Goal: Transaction & Acquisition: Purchase product/service

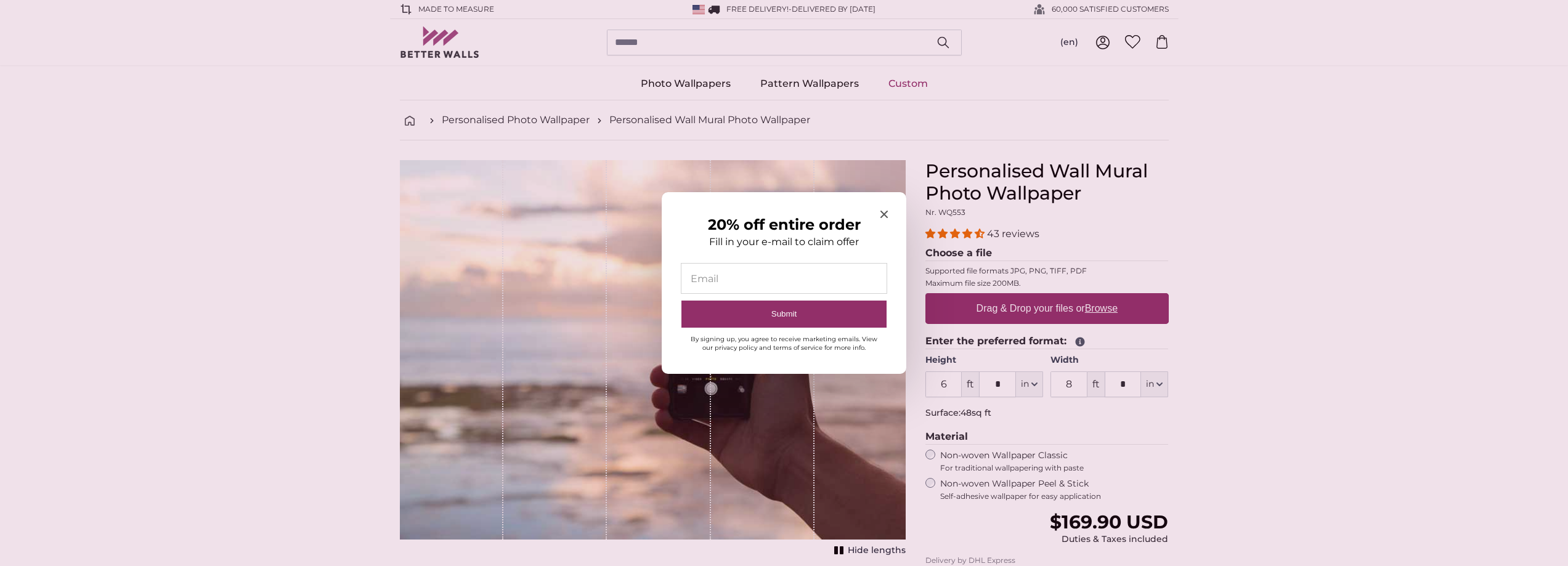
click at [750, 280] on input "20% off entire order" at bounding box center [784, 279] width 205 height 29
click at [748, 279] on input "20% off entire order" at bounding box center [784, 279] width 205 height 29
type input "**********"
click at [784, 309] on button "Submit" at bounding box center [784, 315] width 205 height 27
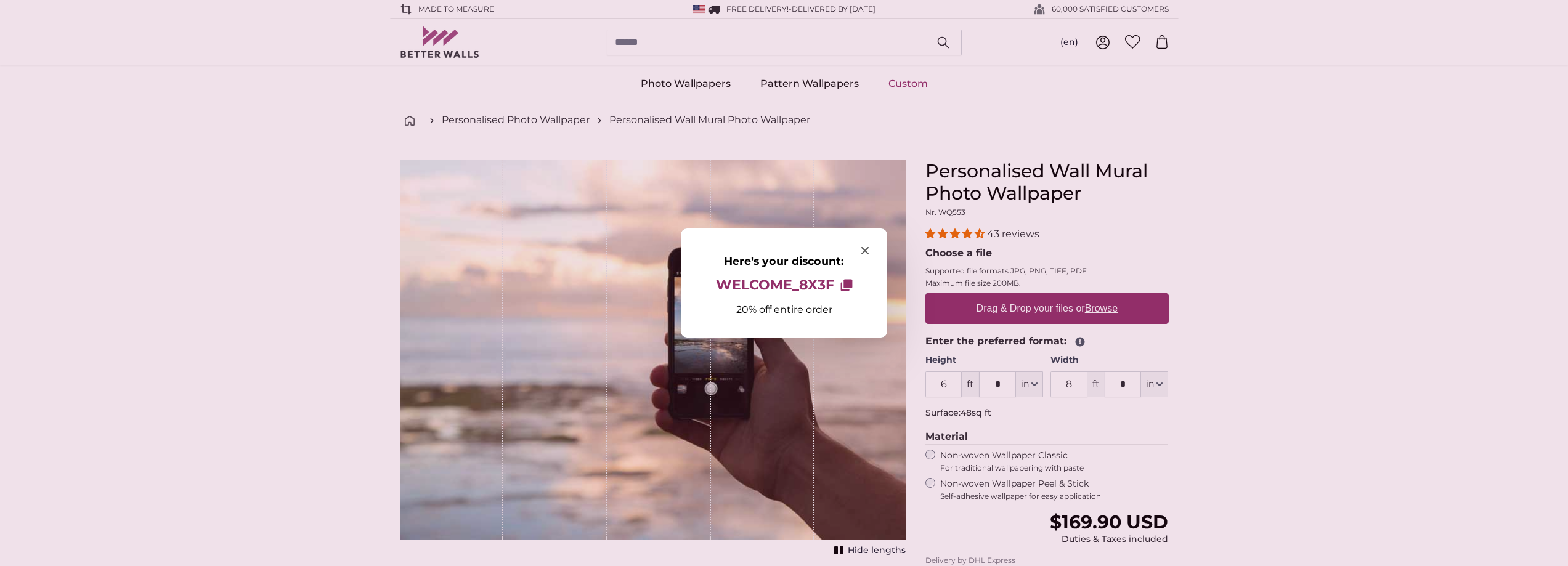
click at [810, 286] on span "WELCOME_8X3F" at bounding box center [775, 285] width 118 height 16
drag, startPoint x: 810, startPoint y: 286, endPoint x: 852, endPoint y: 333, distance: 63.0
click at [852, 333] on div "Here's your discount: WELCOME_8X3F Copy to clipboard 20% off entire order" at bounding box center [784, 283] width 207 height 108
click at [796, 310] on p "20% off entire order" at bounding box center [784, 310] width 170 height 12
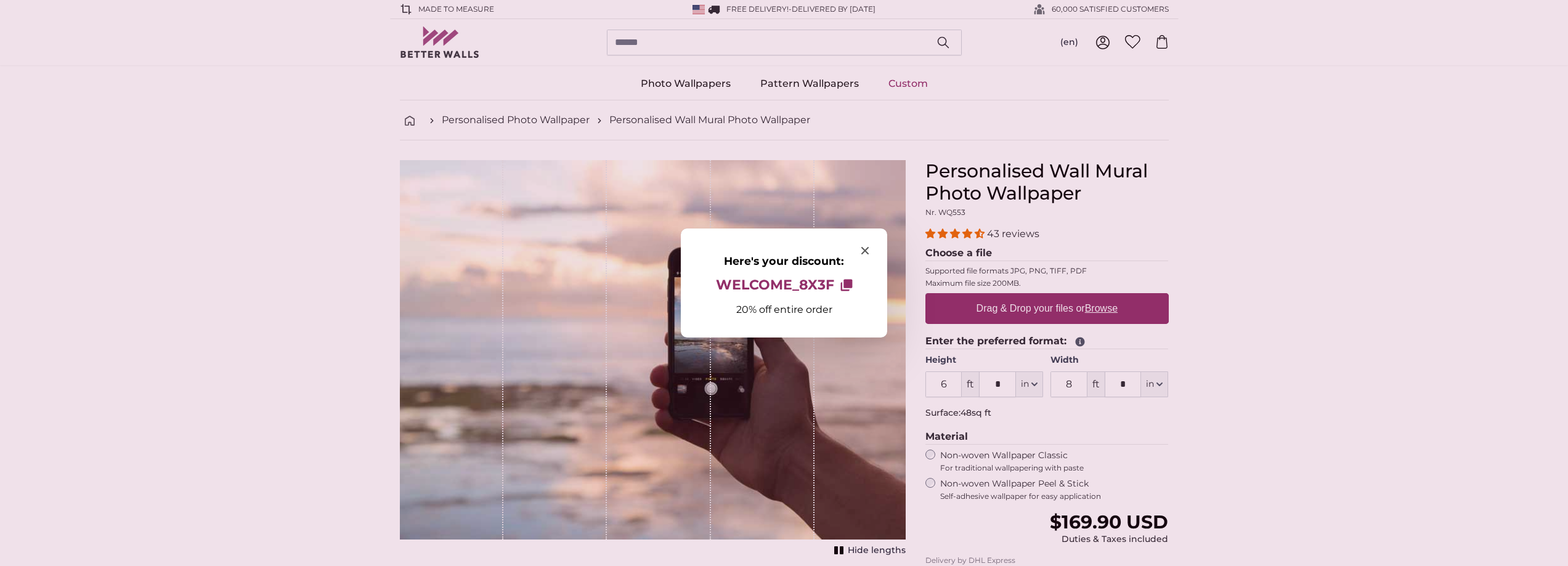
click at [846, 286] on icon "Here's your discount:" at bounding box center [848, 284] width 9 height 9
drag, startPoint x: 717, startPoint y: 286, endPoint x: 805, endPoint y: 292, distance: 88.2
click at [805, 292] on span "WELCOME_8X3F" at bounding box center [775, 285] width 118 height 16
drag, startPoint x: 805, startPoint y: 291, endPoint x: 766, endPoint y: 285, distance: 39.5
drag, startPoint x: 766, startPoint y: 285, endPoint x: 711, endPoint y: 309, distance: 60.0
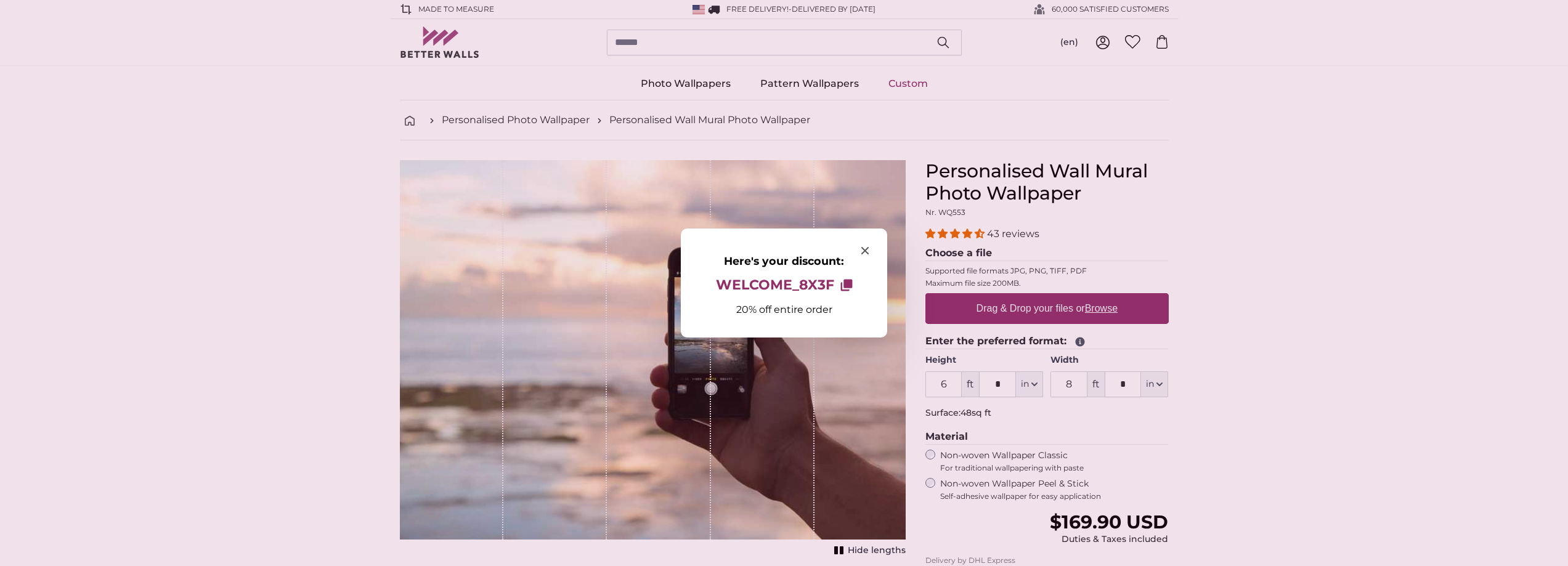
click at [711, 309] on p "20% off entire order" at bounding box center [784, 310] width 170 height 12
drag, startPoint x: 853, startPoint y: 284, endPoint x: 763, endPoint y: 286, distance: 90.0
click at [763, 286] on button "WELCOME_8X3F Copy to clipboard" at bounding box center [784, 286] width 137 height 26
drag, startPoint x: 761, startPoint y: 286, endPoint x: 1241, endPoint y: 241, distance: 482.1
click at [1241, 241] on div at bounding box center [784, 283] width 1568 height 566
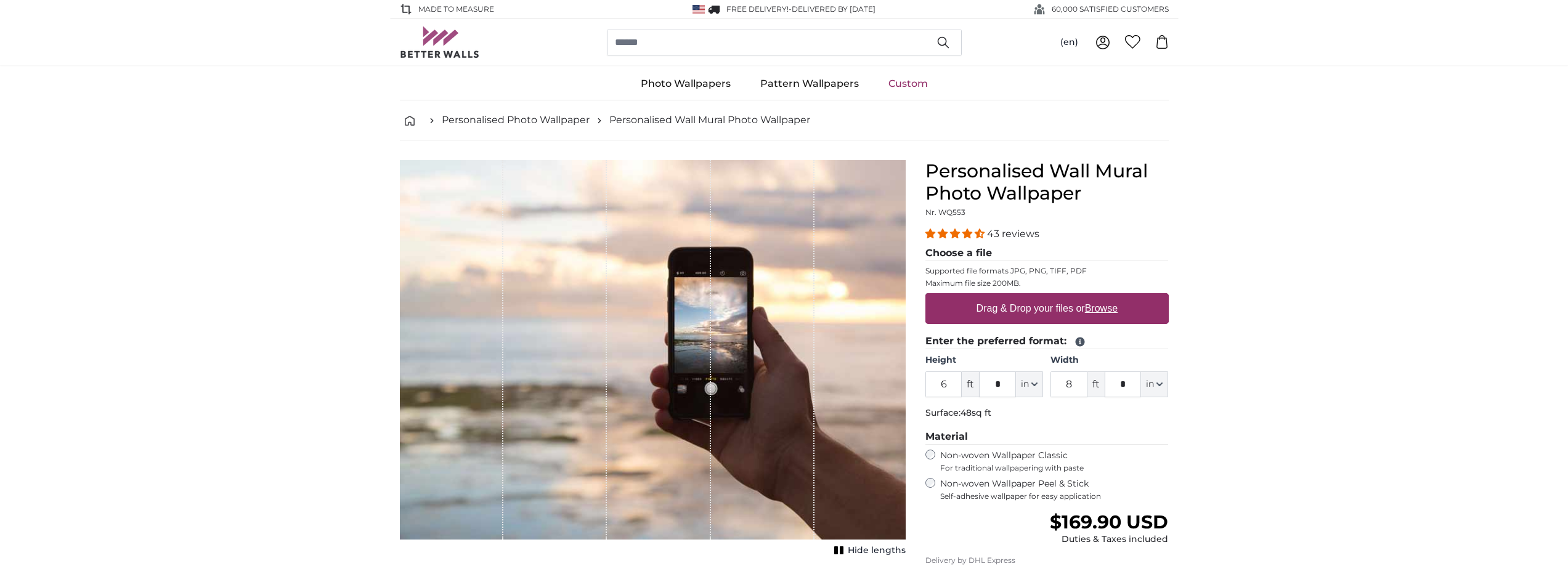
click at [1043, 308] on label "Drag & Drop your files or Browse" at bounding box center [1047, 309] width 151 height 25
click at [1043, 297] on input "Drag & Drop your files or Browse" at bounding box center [1047, 295] width 243 height 3
type input "**********"
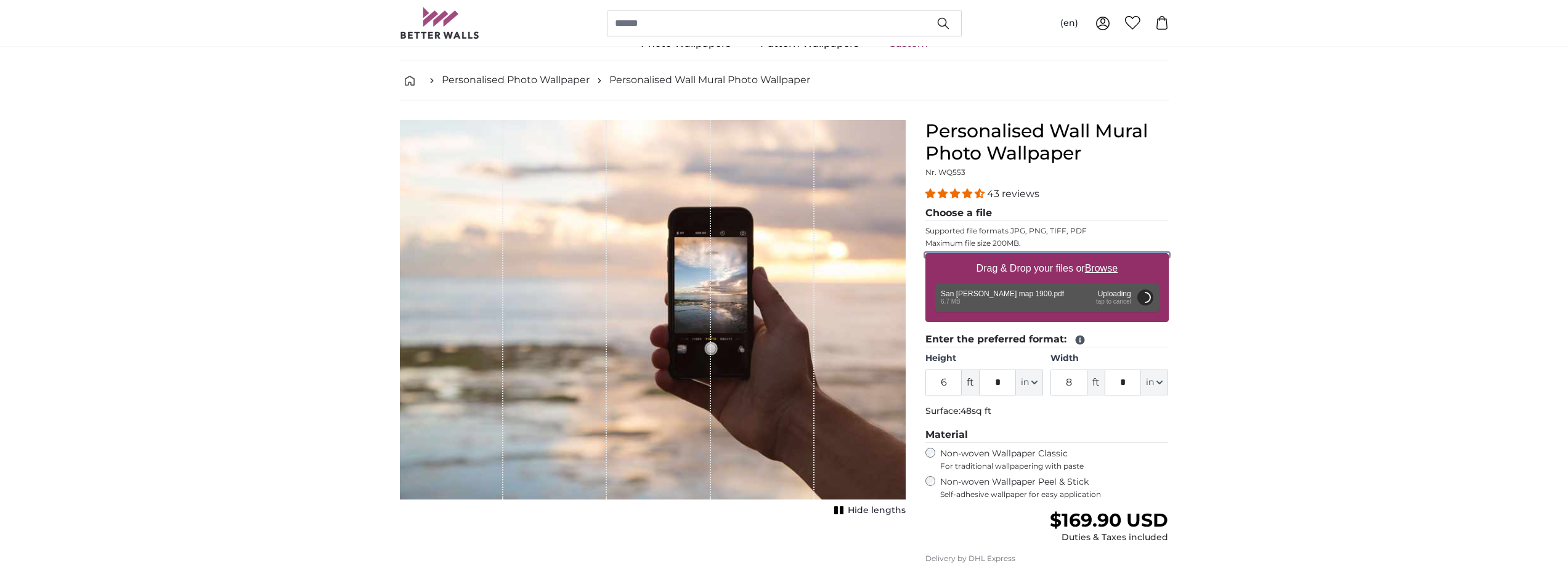
scroll to position [62, 0]
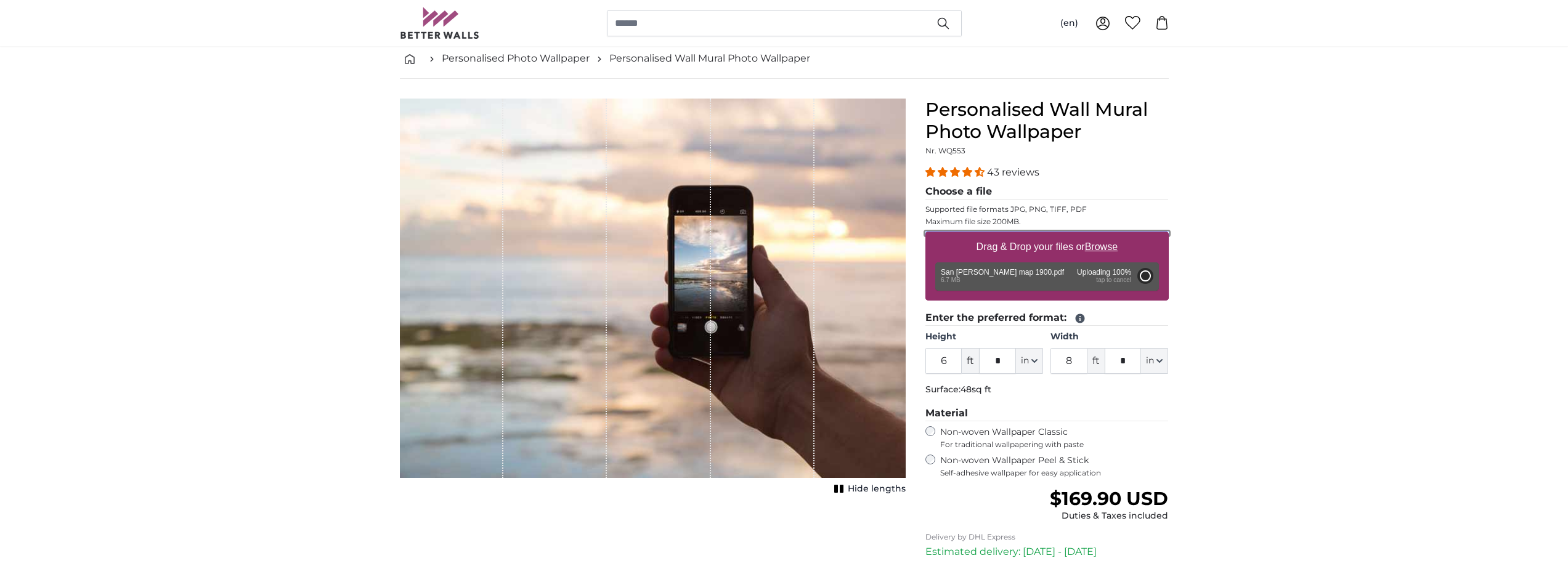
type input "6"
type input "***"
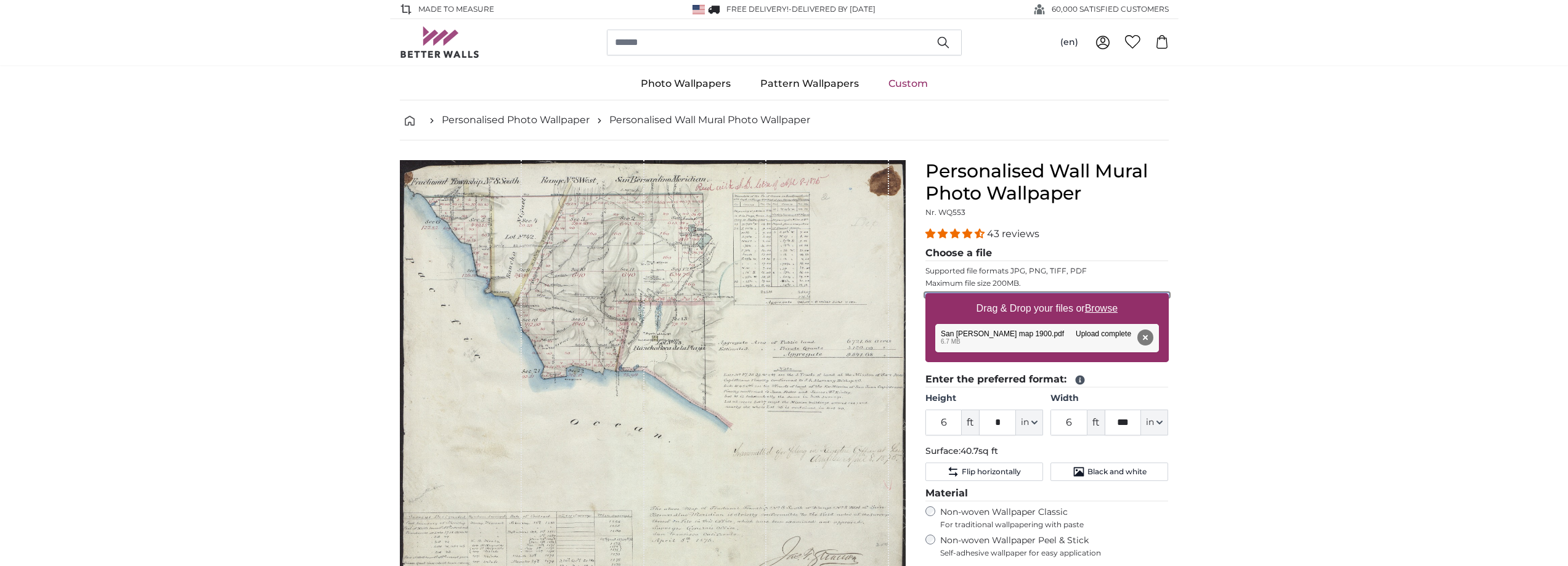
scroll to position [123, 0]
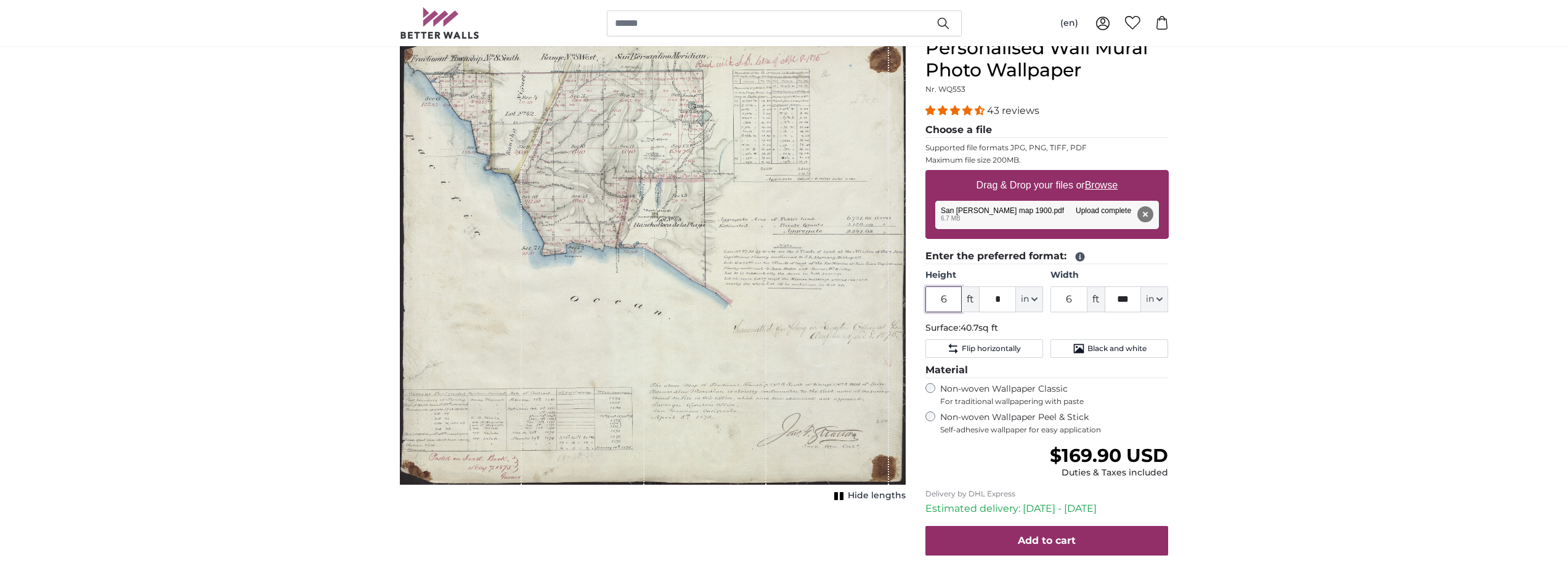
click at [953, 302] on input "6" at bounding box center [943, 299] width 37 height 26
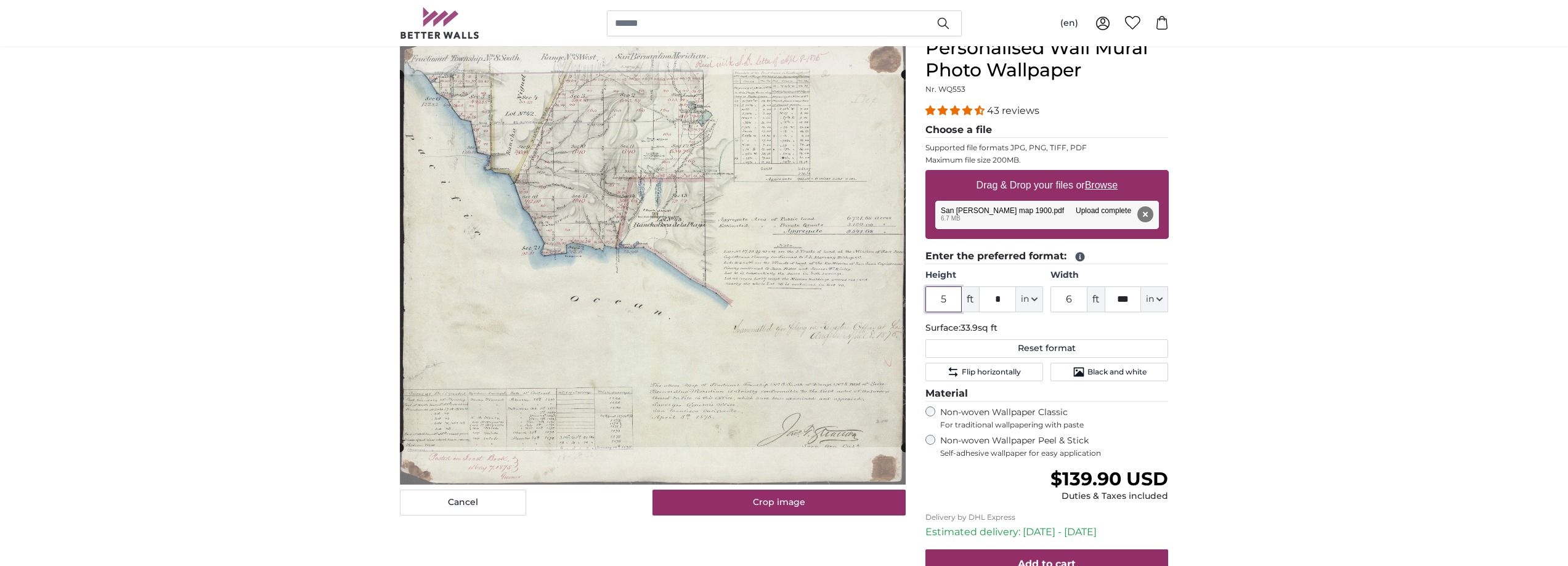
type input "5"
click at [1078, 303] on input "6" at bounding box center [1068, 299] width 37 height 26
drag, startPoint x: 1078, startPoint y: 303, endPoint x: 1060, endPoint y: 298, distance: 18.7
click at [1062, 299] on input "6" at bounding box center [1068, 299] width 37 height 26
type input "4"
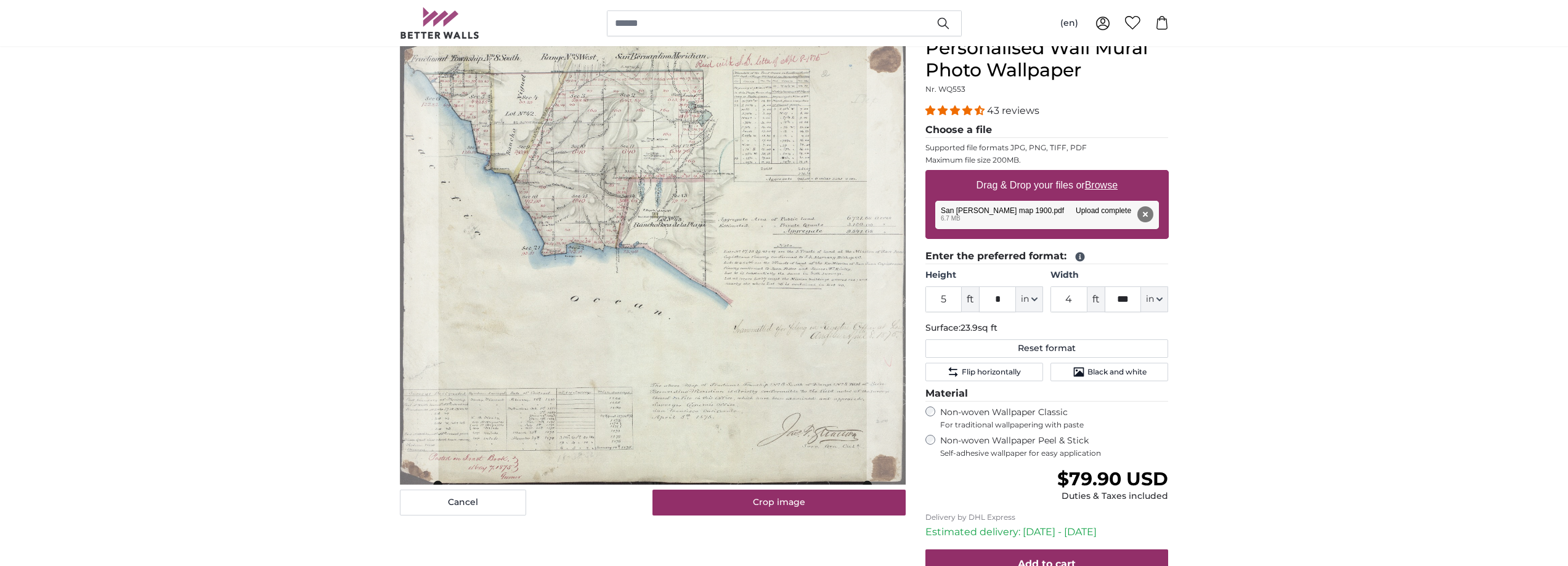
drag, startPoint x: 1078, startPoint y: 300, endPoint x: 1030, endPoint y: 295, distance: 48.3
click at [1030, 295] on div "Height 5 ft * in Centimeter (cm) Inches (inch) Feet (ft. in.) Width 4 ft *** in…" at bounding box center [1047, 291] width 243 height 43
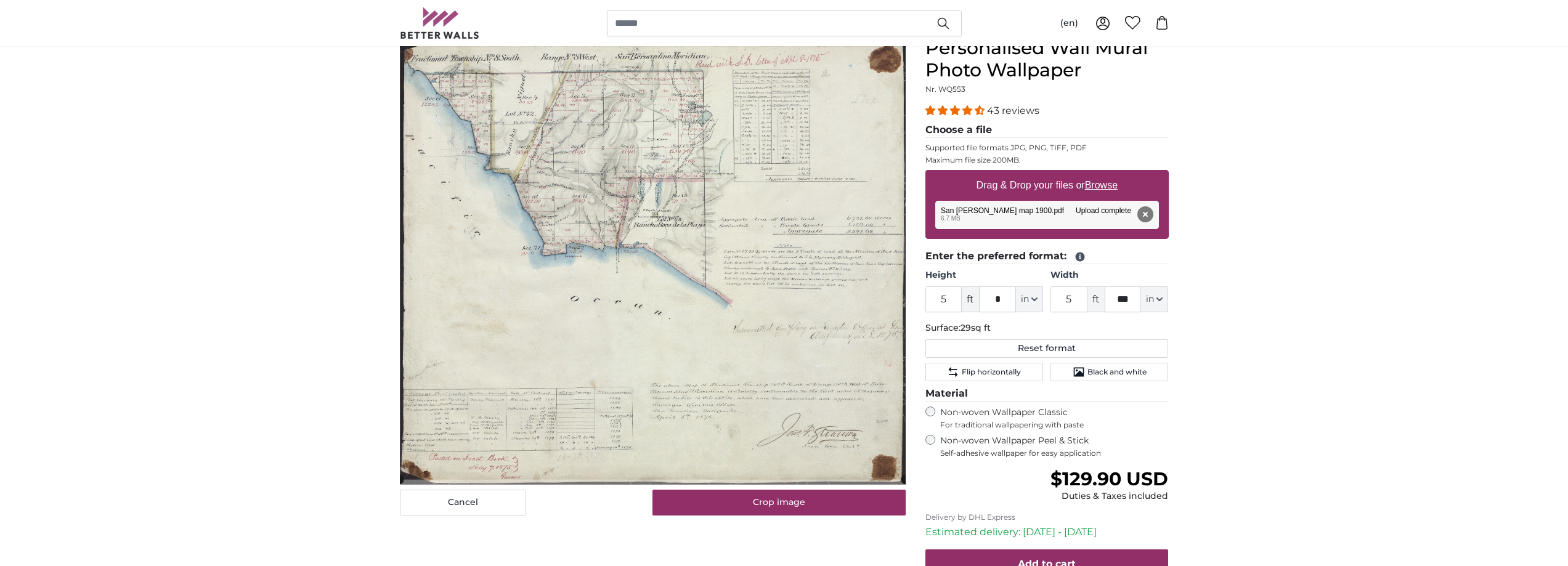
drag, startPoint x: 1078, startPoint y: 301, endPoint x: 952, endPoint y: 287, distance: 126.8
click at [952, 287] on div "Height 5 ft * in Centimeter (cm) Inches (inch) Feet (ft. in.) Width 5 ft *** in…" at bounding box center [1047, 291] width 243 height 43
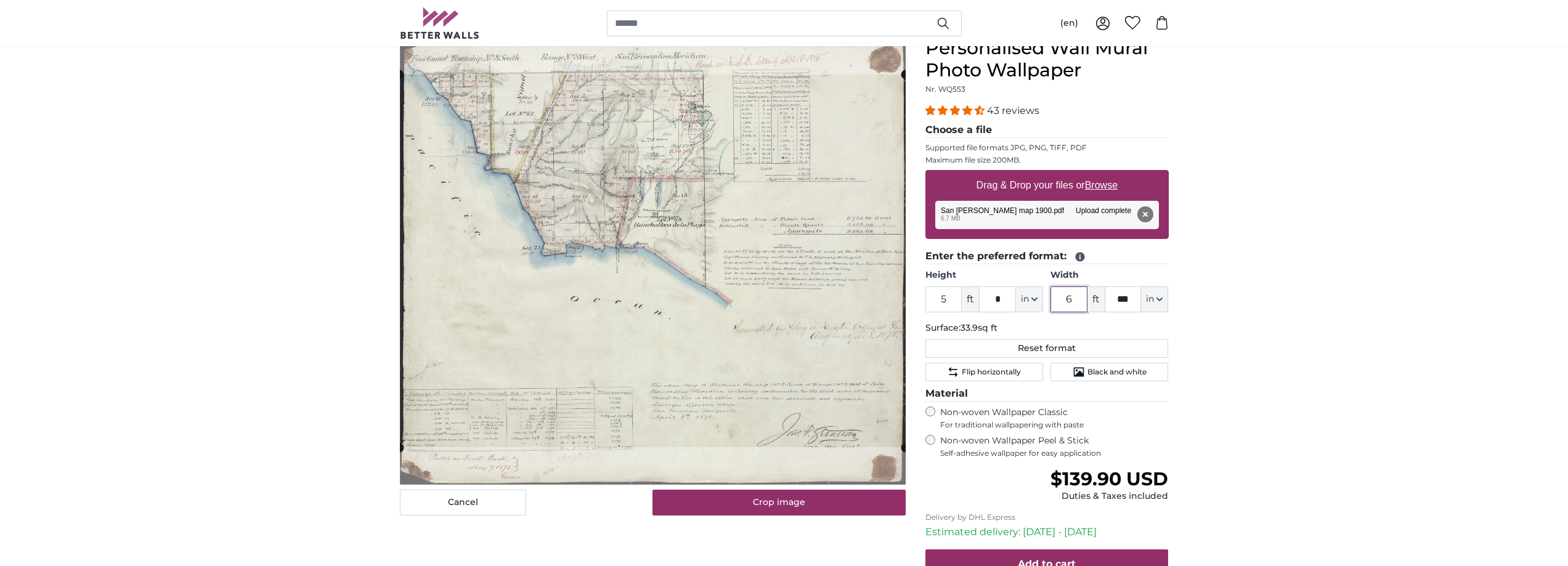
type input "6"
click at [1133, 297] on input "***" at bounding box center [1123, 299] width 37 height 26
drag, startPoint x: 1133, startPoint y: 297, endPoint x: 1117, endPoint y: 299, distance: 16.1
click at [1117, 299] on input "***" at bounding box center [1123, 299] width 37 height 26
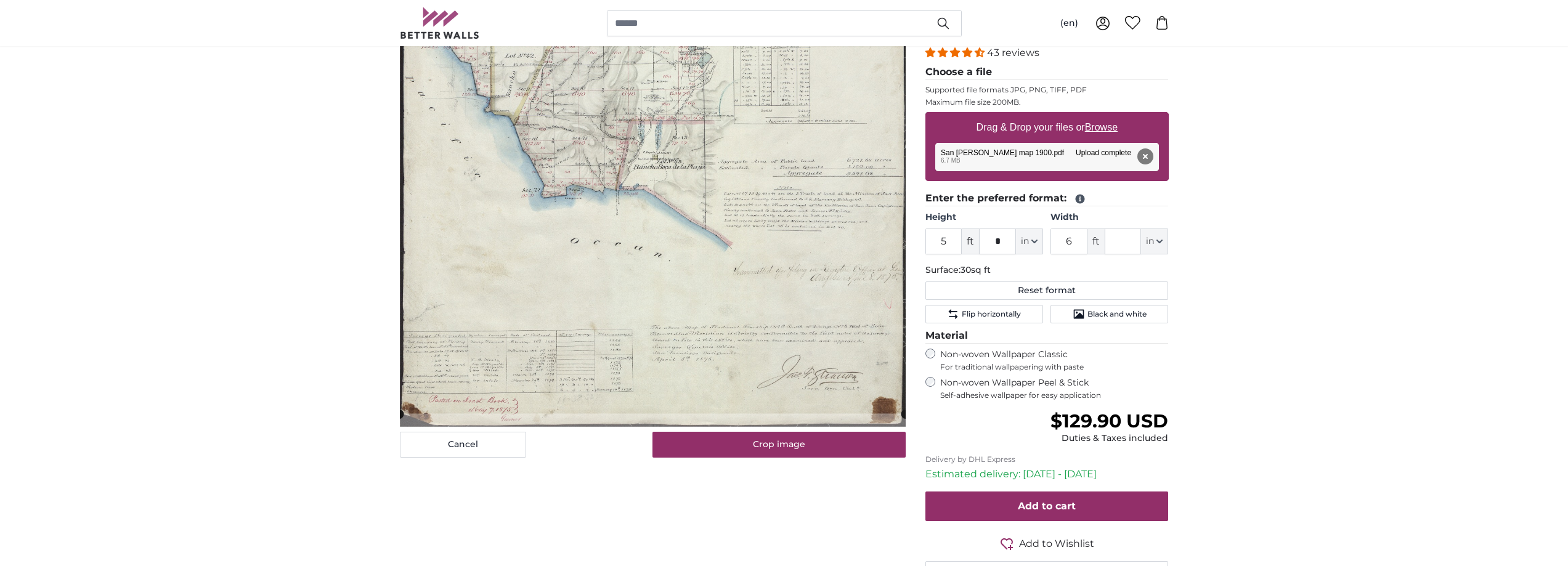
scroll to position [185, 0]
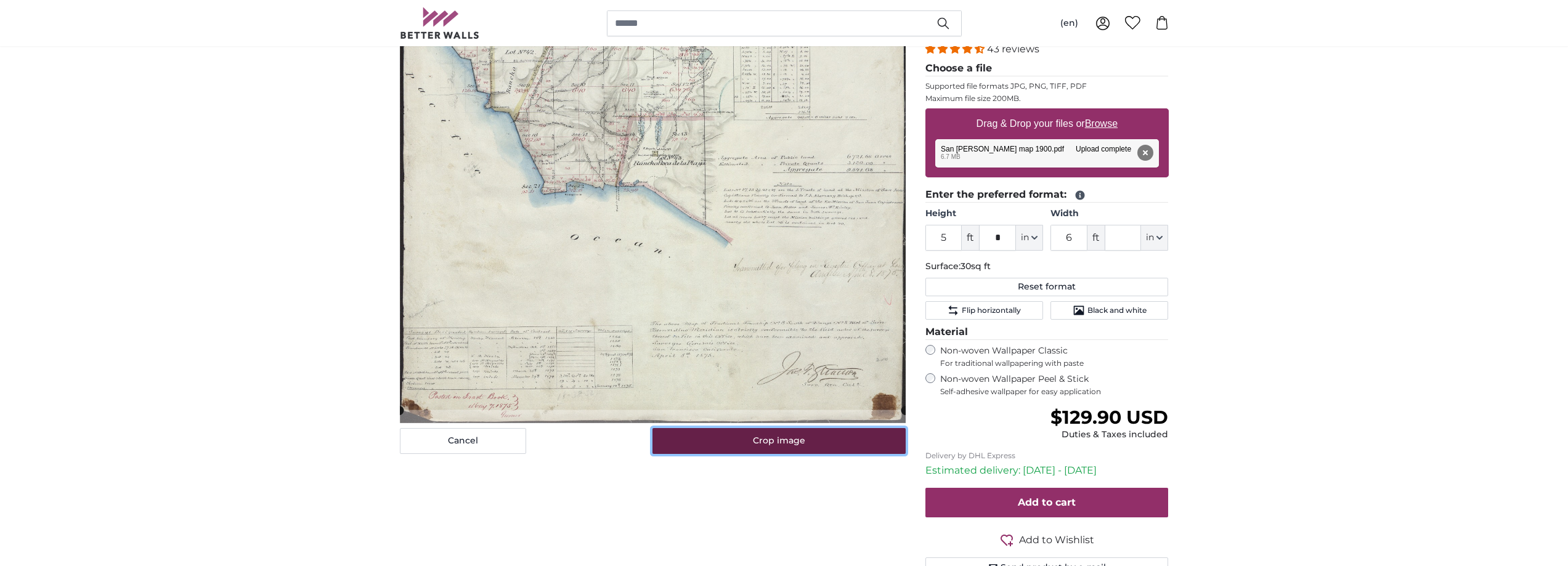
click at [785, 443] on button "Crop image" at bounding box center [778, 441] width 253 height 26
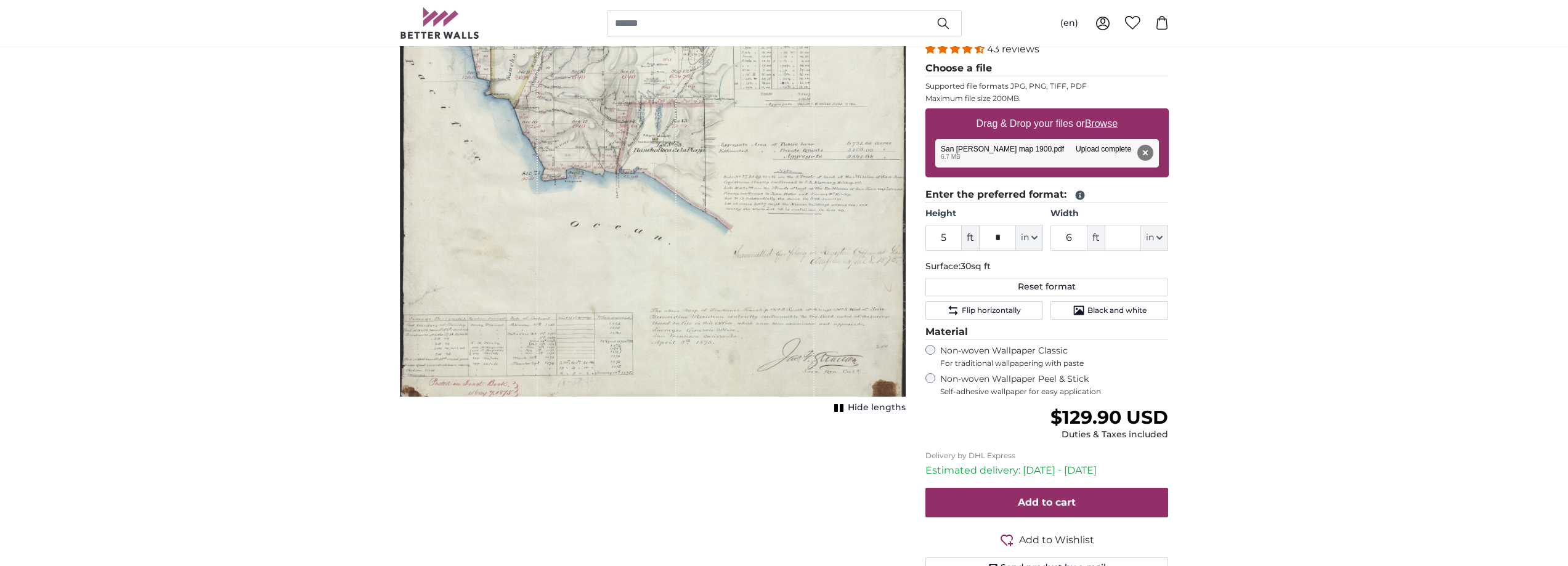
drag, startPoint x: 734, startPoint y: 244, endPoint x: 756, endPoint y: 380, distance: 137.8
click at [743, 382] on div "1 of 1" at bounding box center [745, 186] width 138 height 422
drag, startPoint x: 945, startPoint y: 240, endPoint x: 923, endPoint y: 237, distance: 22.2
click at [928, 238] on input "5" at bounding box center [943, 238] width 37 height 26
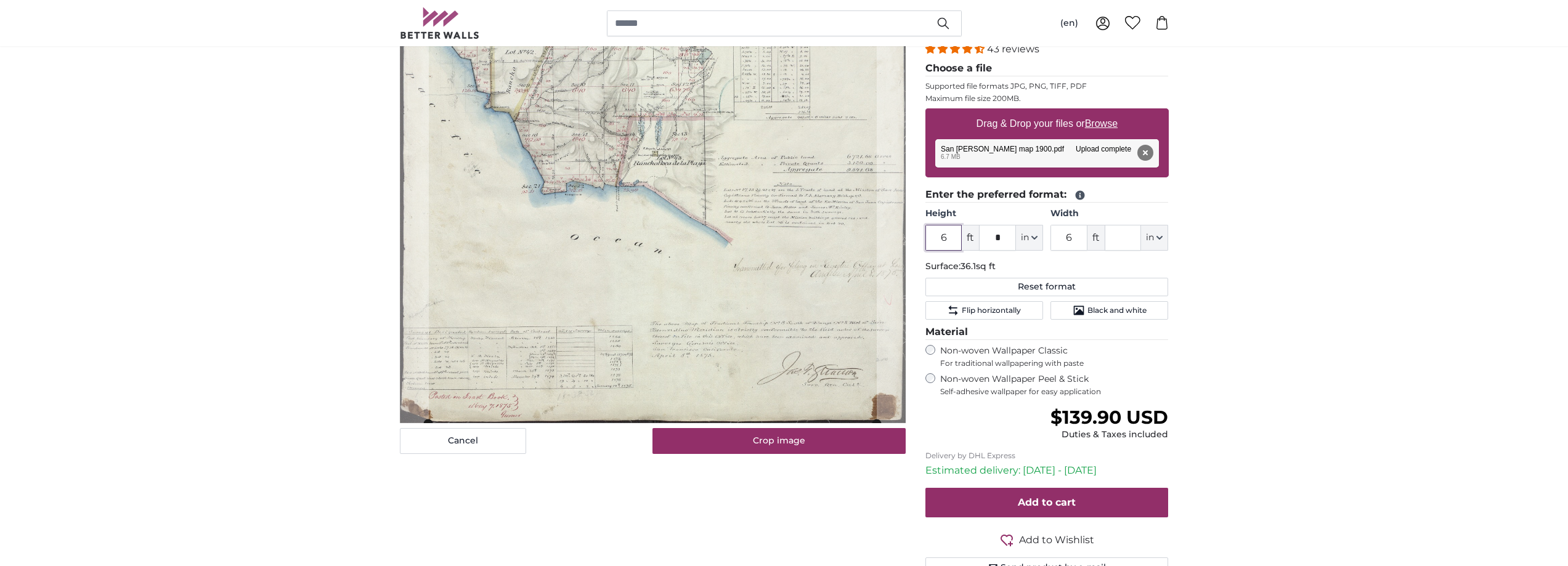
type input "6"
drag, startPoint x: 1317, startPoint y: 259, endPoint x: 1310, endPoint y: 260, distance: 7.1
drag, startPoint x: 1081, startPoint y: 240, endPoint x: 1009, endPoint y: 227, distance: 73.2
click at [1009, 227] on div "Height 6 ft * in Centimeter (cm) Inches (inch) Feet (ft. in.) Width 6 ft in Cen…" at bounding box center [1047, 229] width 243 height 43
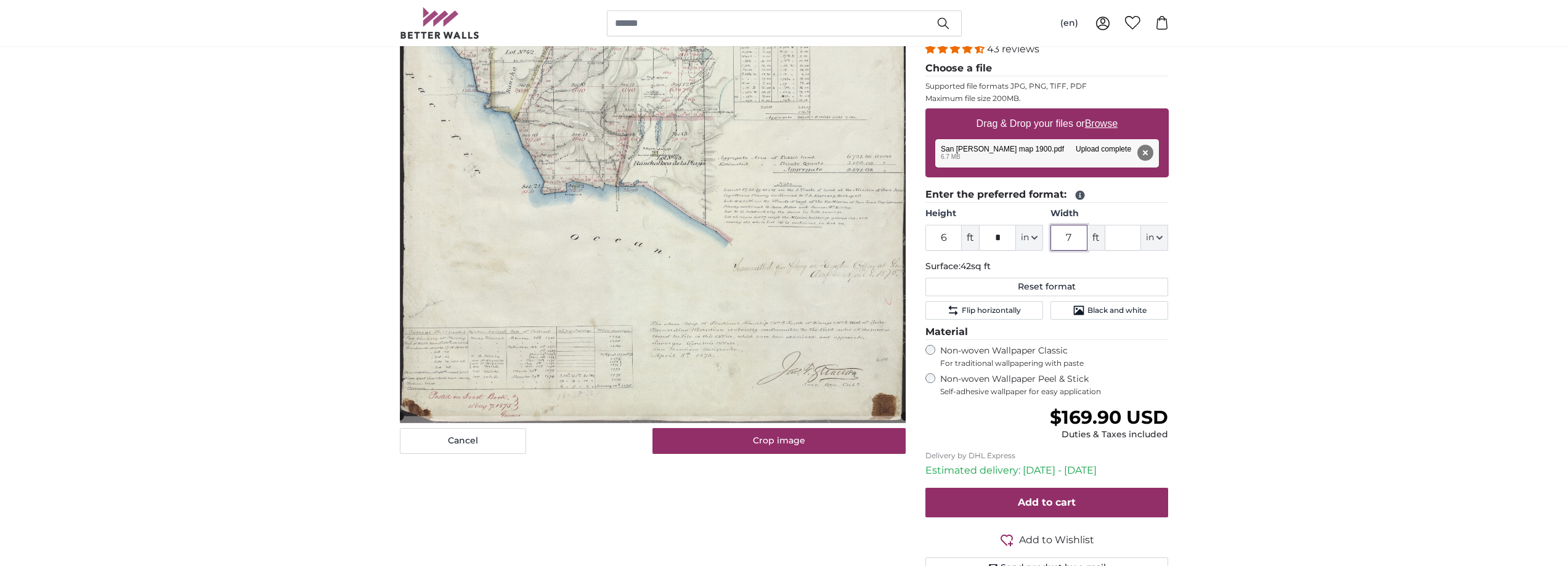
type input "7"
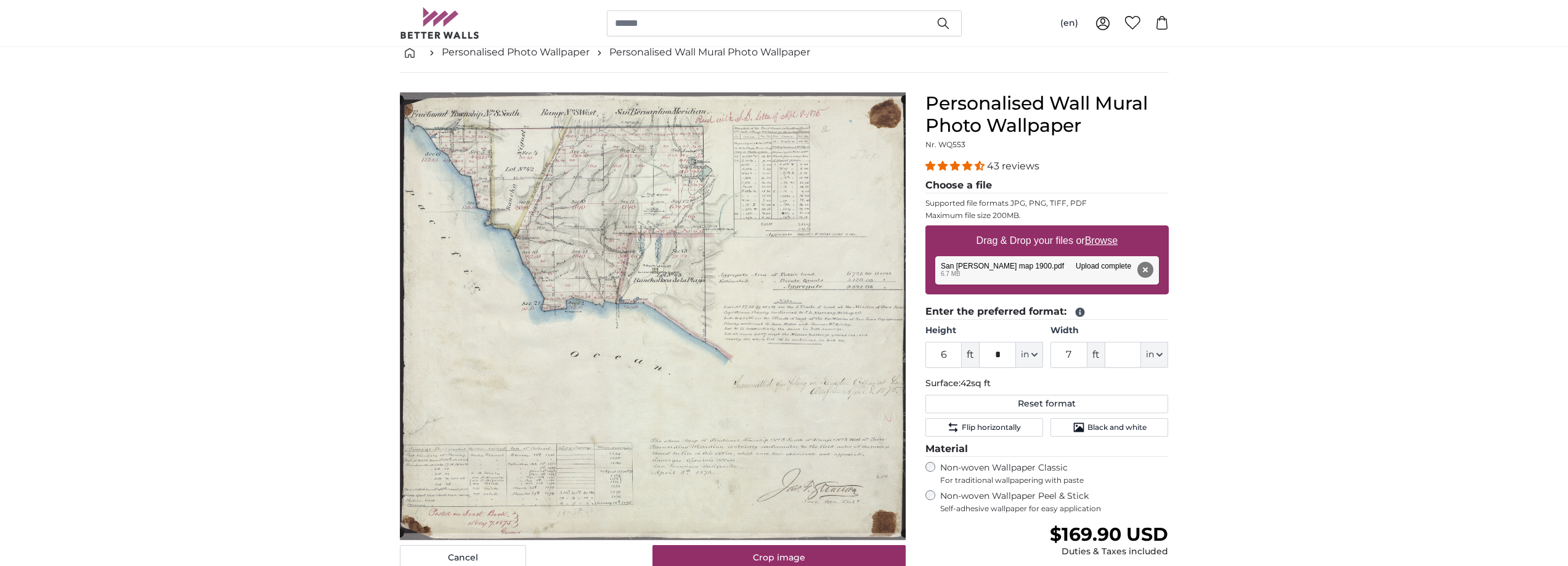
scroll to position [123, 0]
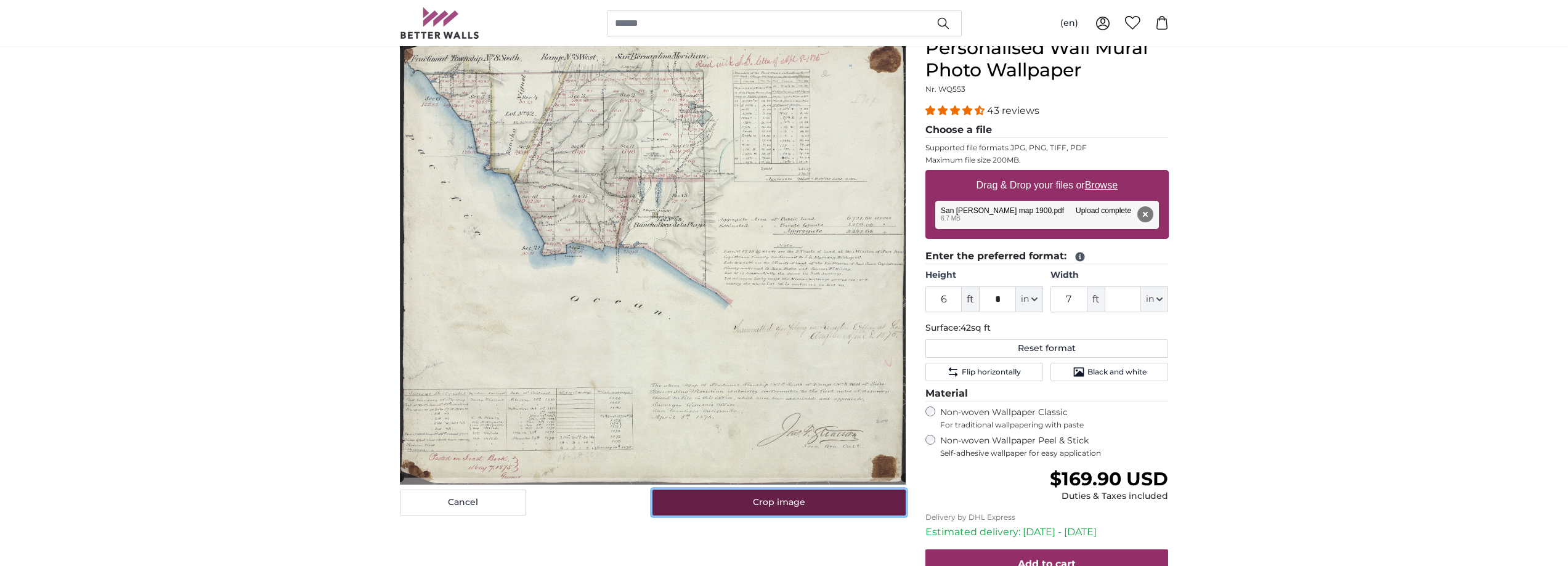
click at [777, 511] on button "Crop image" at bounding box center [778, 503] width 253 height 26
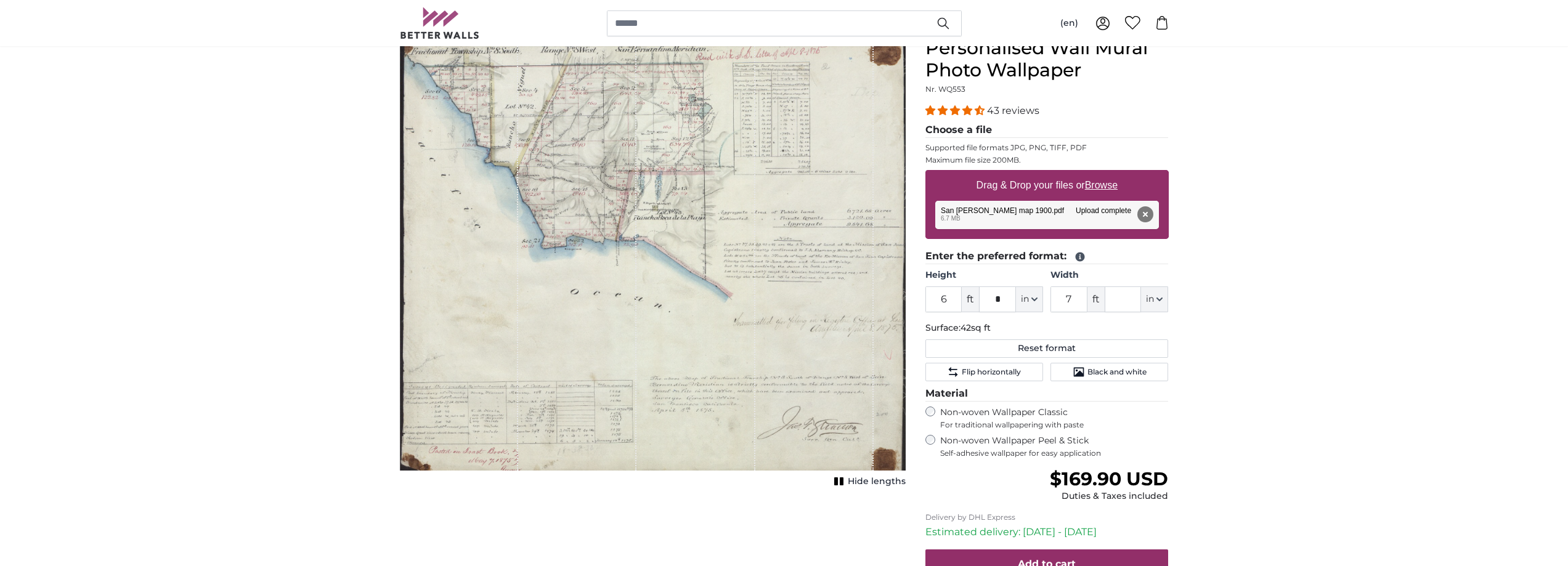
click at [778, 511] on div "Cancel Crop image Hide lengths" at bounding box center [652, 353] width 526 height 633
click at [430, 521] on div "Cancel Crop image Hide lengths" at bounding box center [652, 353] width 526 height 633
drag, startPoint x: 952, startPoint y: 301, endPoint x: 906, endPoint y: 291, distance: 47.1
click at [907, 292] on product-detail "Cancel Crop image Hide lengths Personalised Wall Mural Photo Wallpaper Nr. WQ55…" at bounding box center [784, 343] width 789 height 653
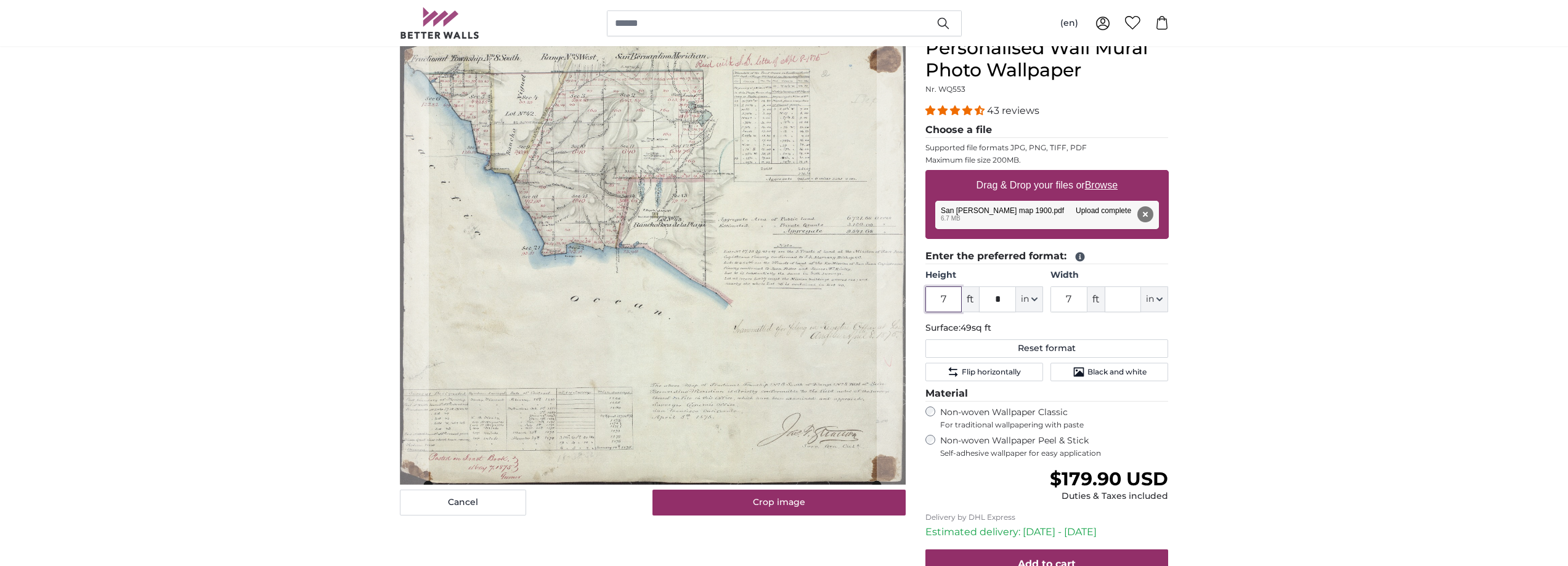
type input "7"
drag, startPoint x: 1201, startPoint y: 336, endPoint x: 1036, endPoint y: 323, distance: 165.5
drag, startPoint x: 1063, startPoint y: 296, endPoint x: 1050, endPoint y: 292, distance: 13.6
click at [1050, 292] on input "7" at bounding box center [1068, 299] width 37 height 26
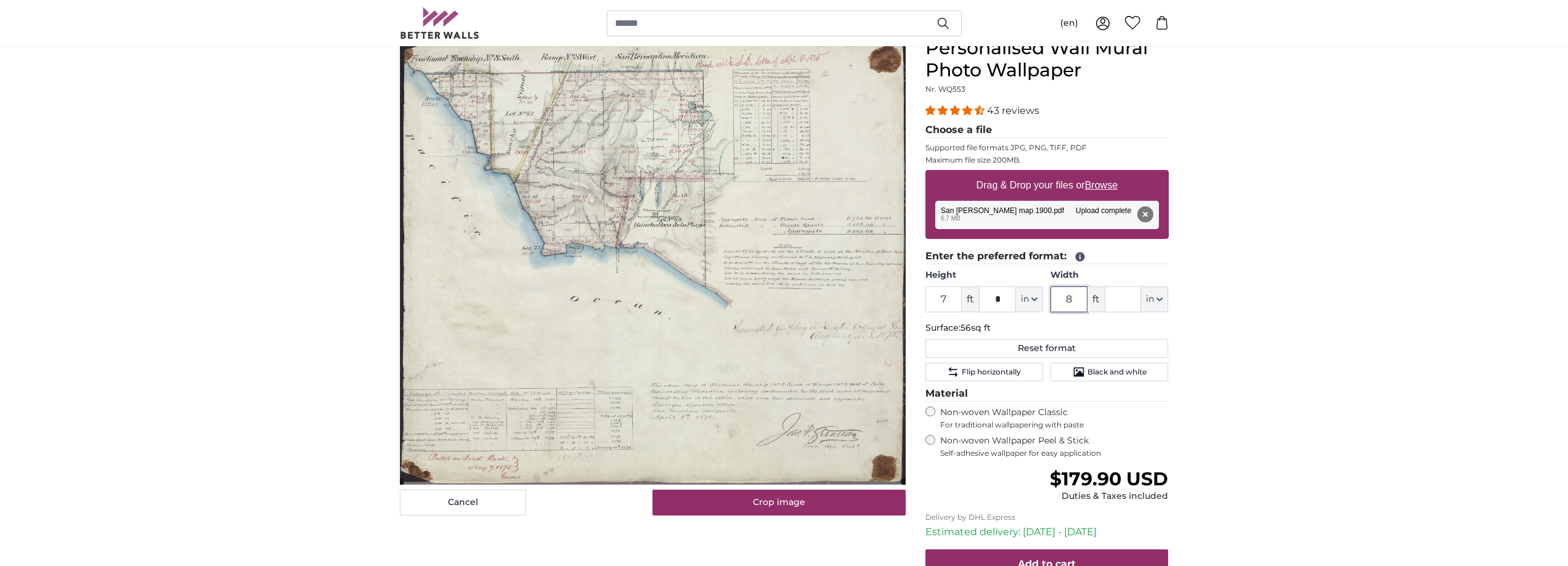
type input "8"
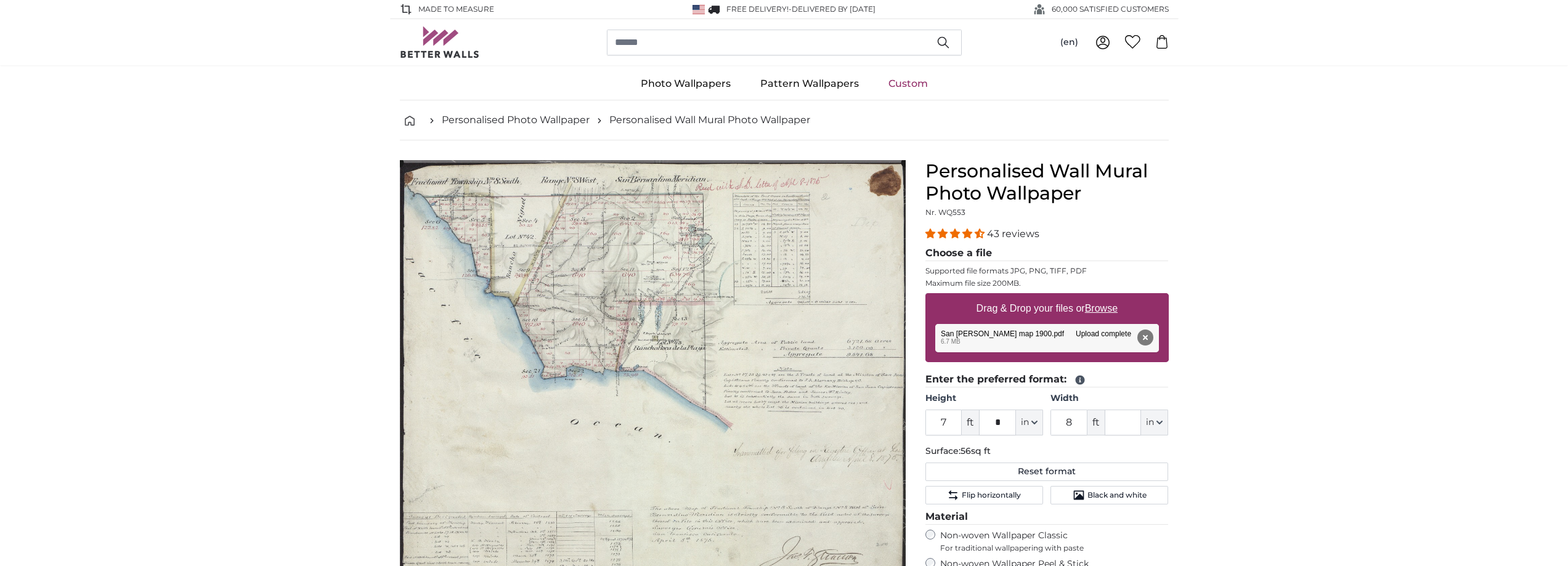
click at [692, 352] on cropper-handle at bounding box center [652, 384] width 506 height 443
click at [652, 387] on cropper-handle at bounding box center [653, 382] width 506 height 443
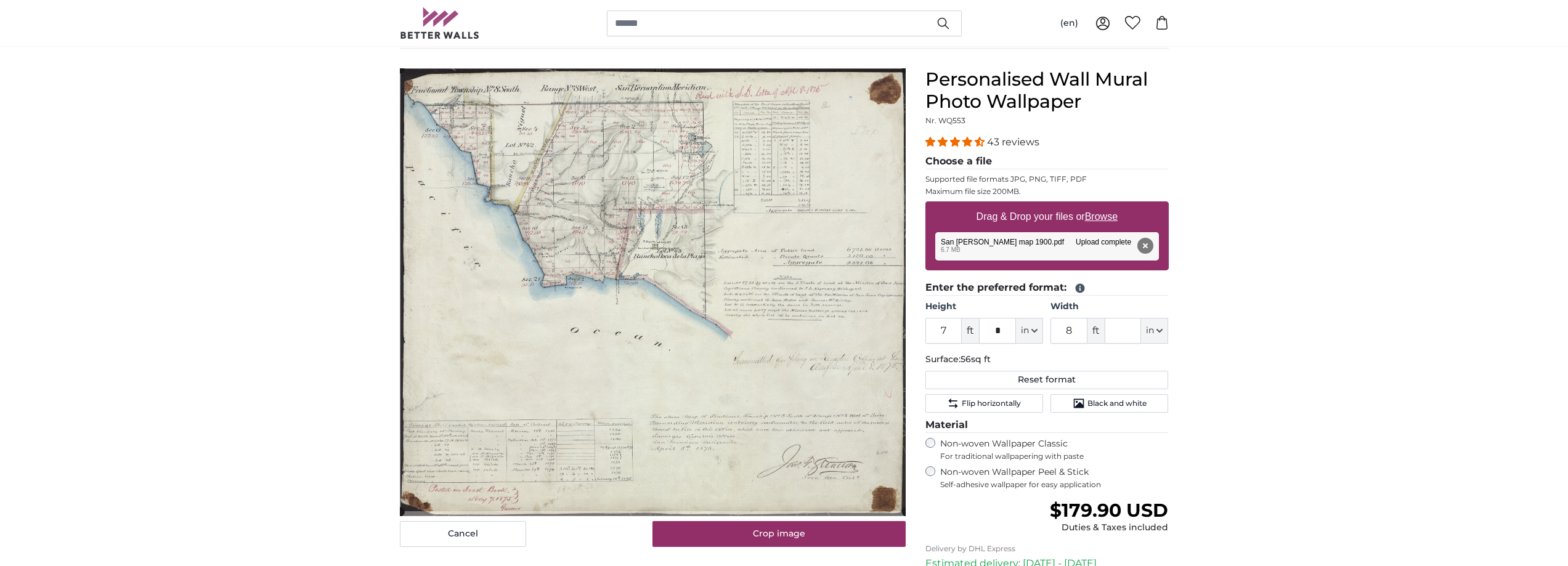
scroll to position [123, 0]
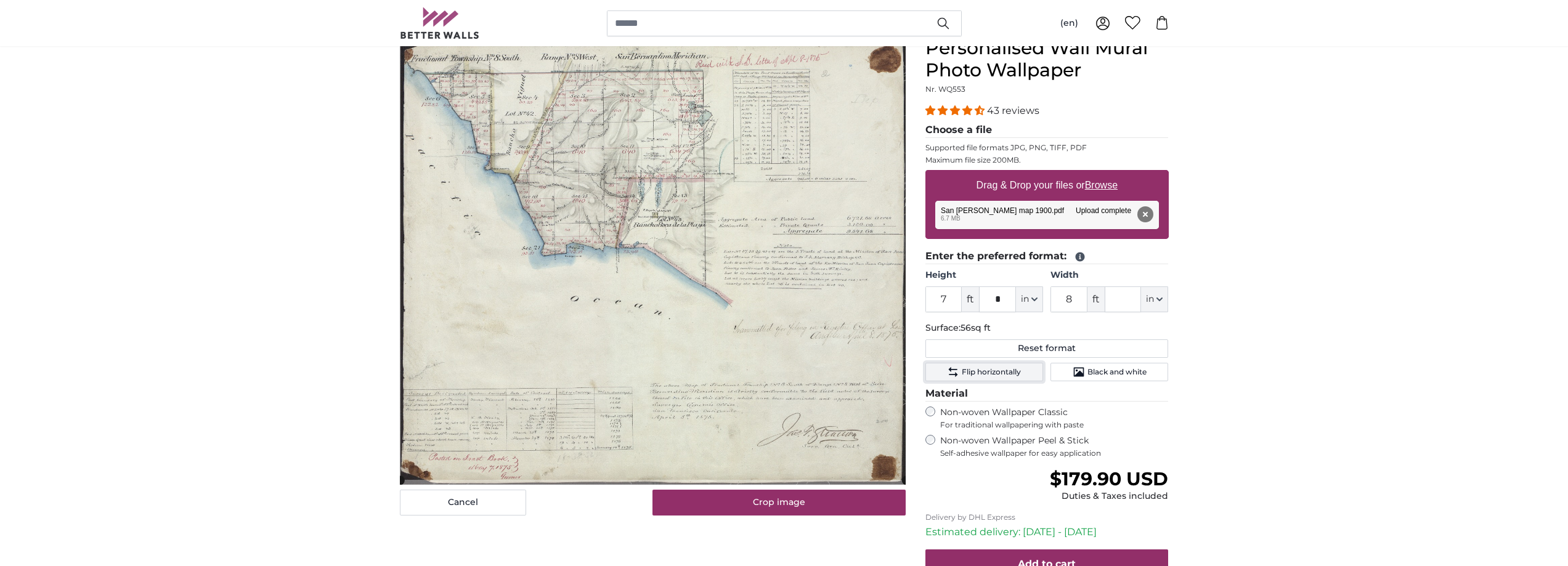
click at [995, 376] on span "Flip horizontally" at bounding box center [991, 371] width 59 height 9
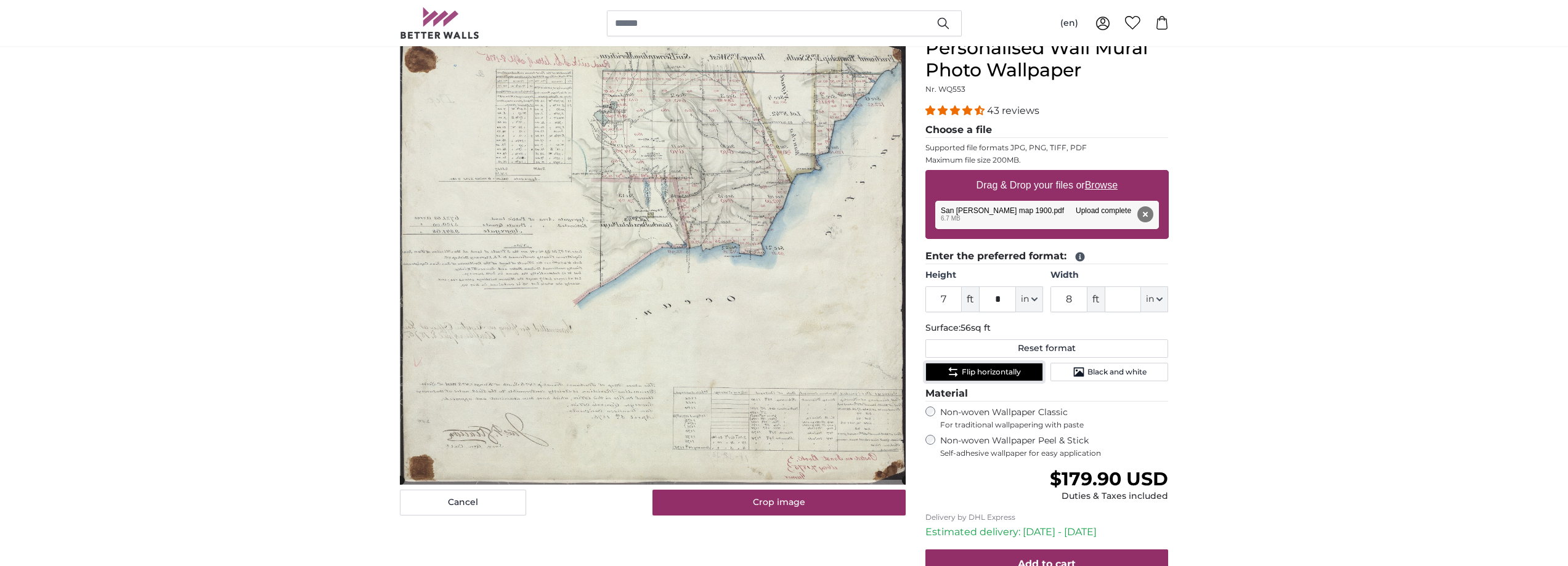
click at [995, 376] on span "Flip horizontally" at bounding box center [991, 371] width 59 height 9
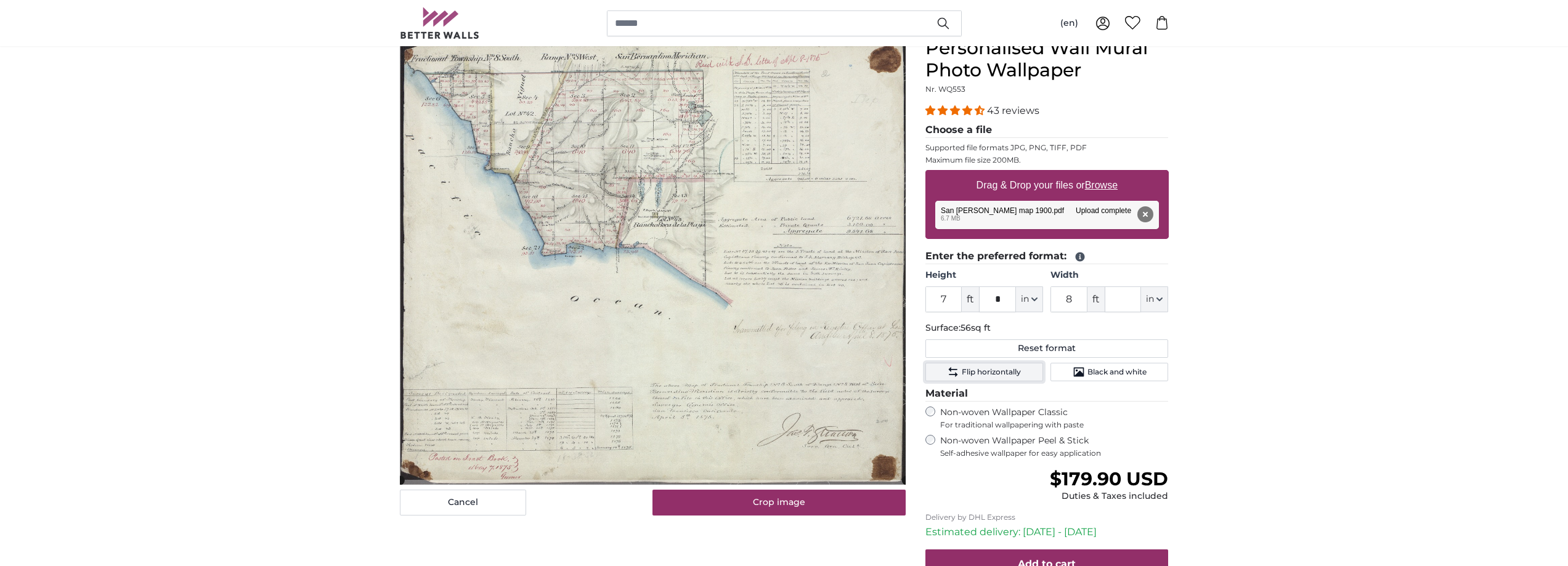
click at [995, 376] on span "Flip horizontally" at bounding box center [991, 371] width 59 height 9
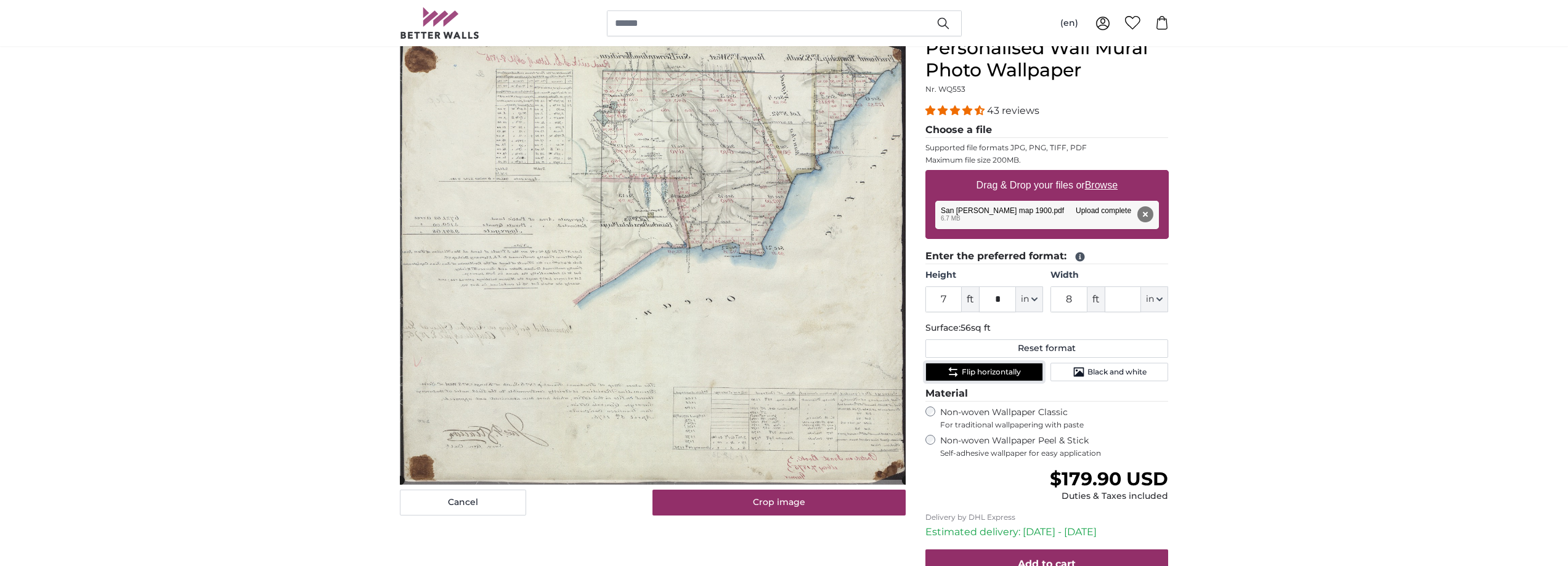
click at [995, 376] on span "Flip horizontally" at bounding box center [991, 371] width 59 height 9
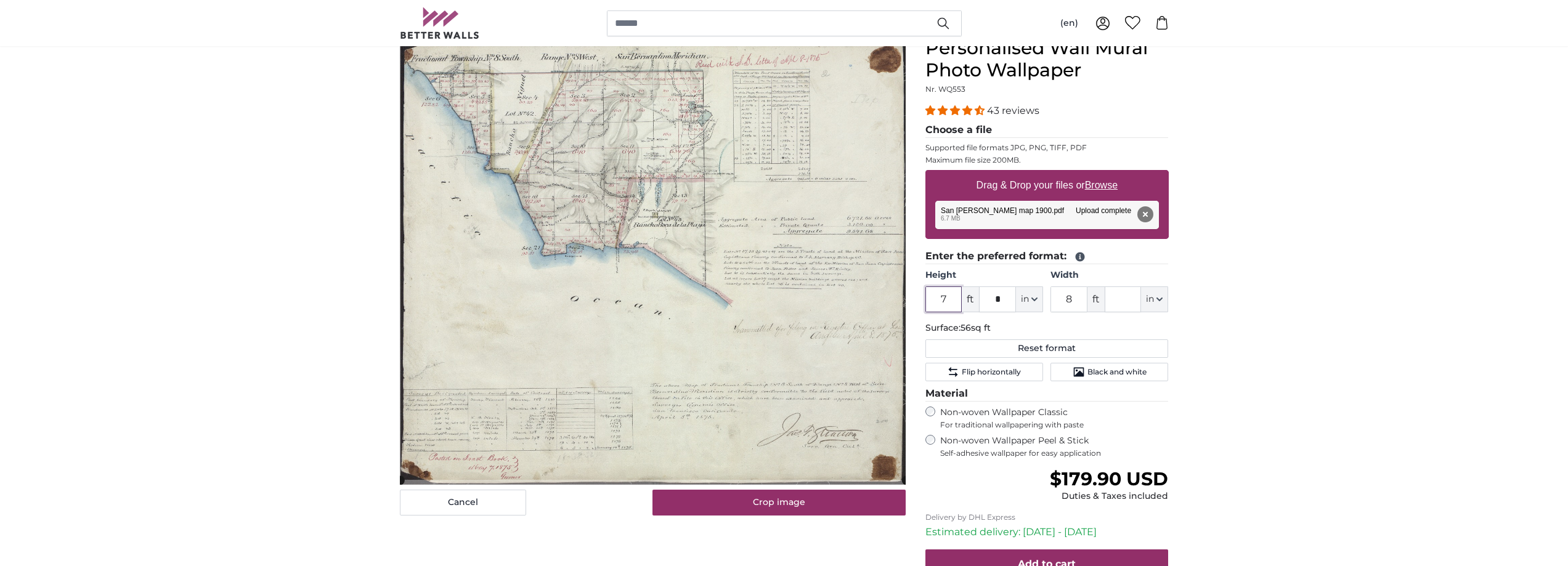
drag, startPoint x: 952, startPoint y: 304, endPoint x: 863, endPoint y: 288, distance: 90.4
click at [863, 288] on product-detail "Cancel Crop image Hide lengths Personalised Wall Mural Photo Wallpaper Nr. WQ55…" at bounding box center [784, 343] width 789 height 653
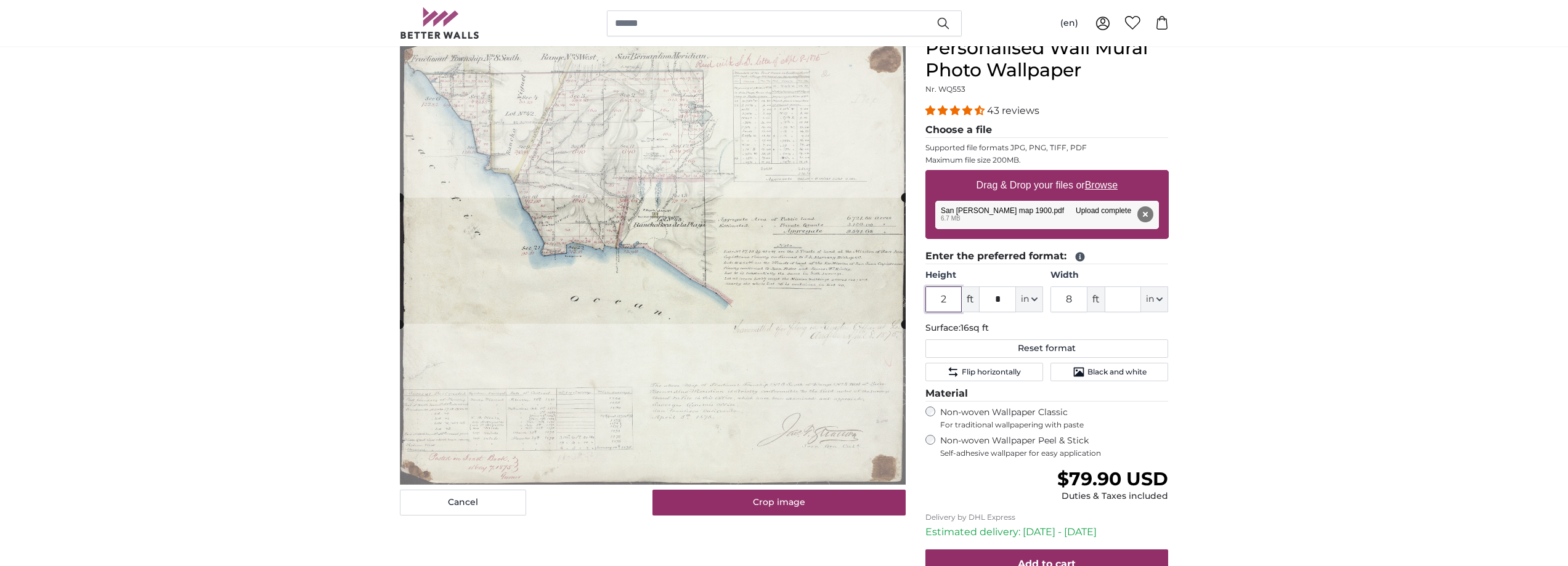
type input "2"
drag, startPoint x: 1076, startPoint y: 301, endPoint x: 1023, endPoint y: 295, distance: 53.3
click at [1023, 295] on div "Height 2 ft * in Centimeter (cm) Inches (inch) Feet (ft. in.) Width 8 ft in Cen…" at bounding box center [1047, 291] width 243 height 43
type input "3"
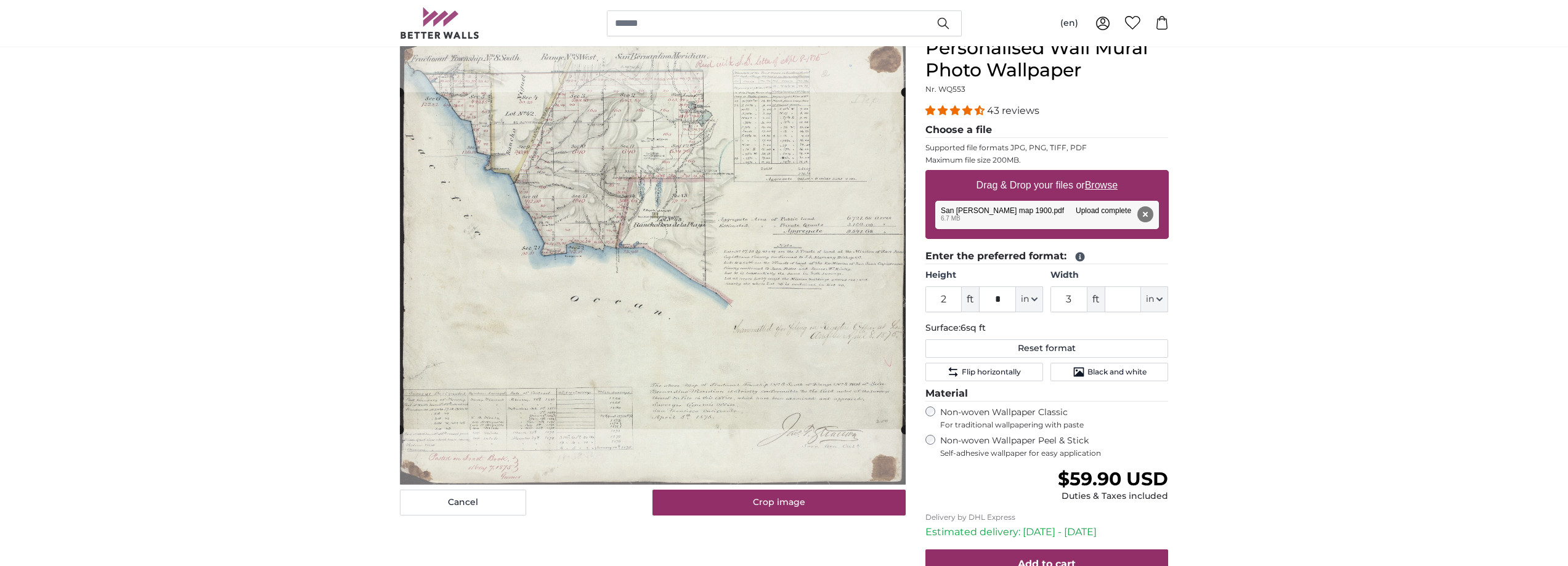
click at [1056, 346] on button "Reset format" at bounding box center [1047, 349] width 243 height 19
type input "6"
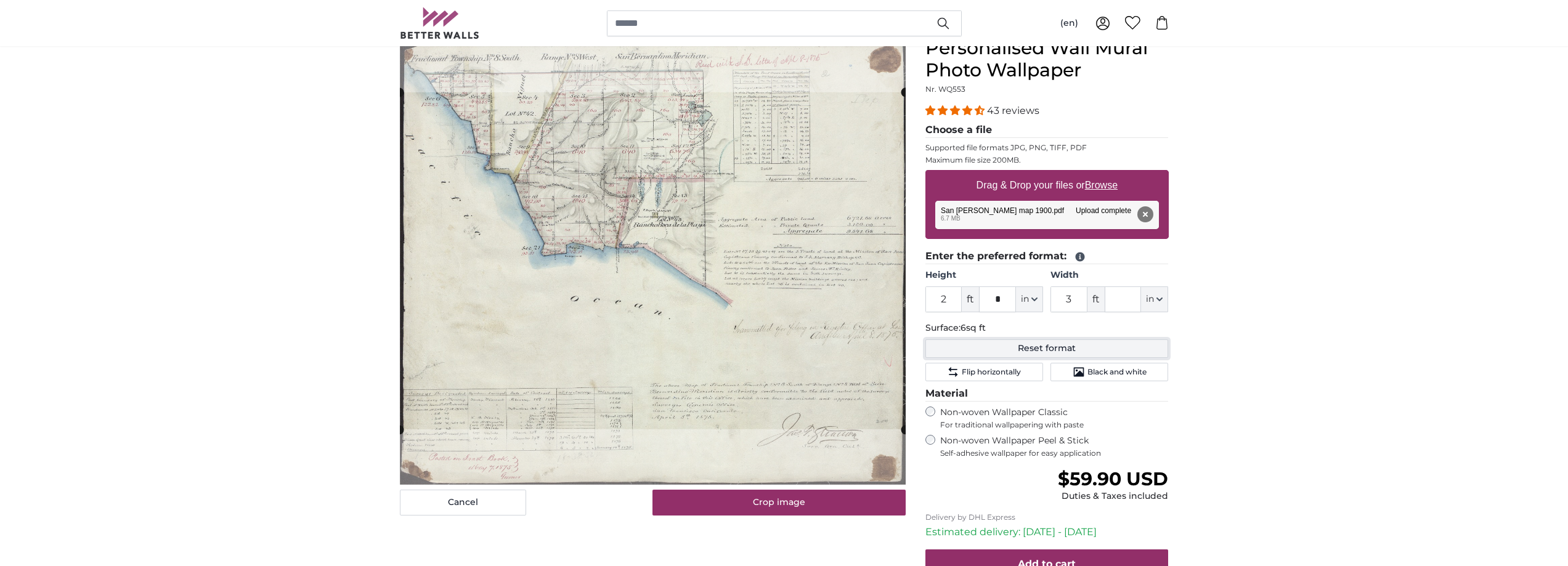
type input "6"
type input "***"
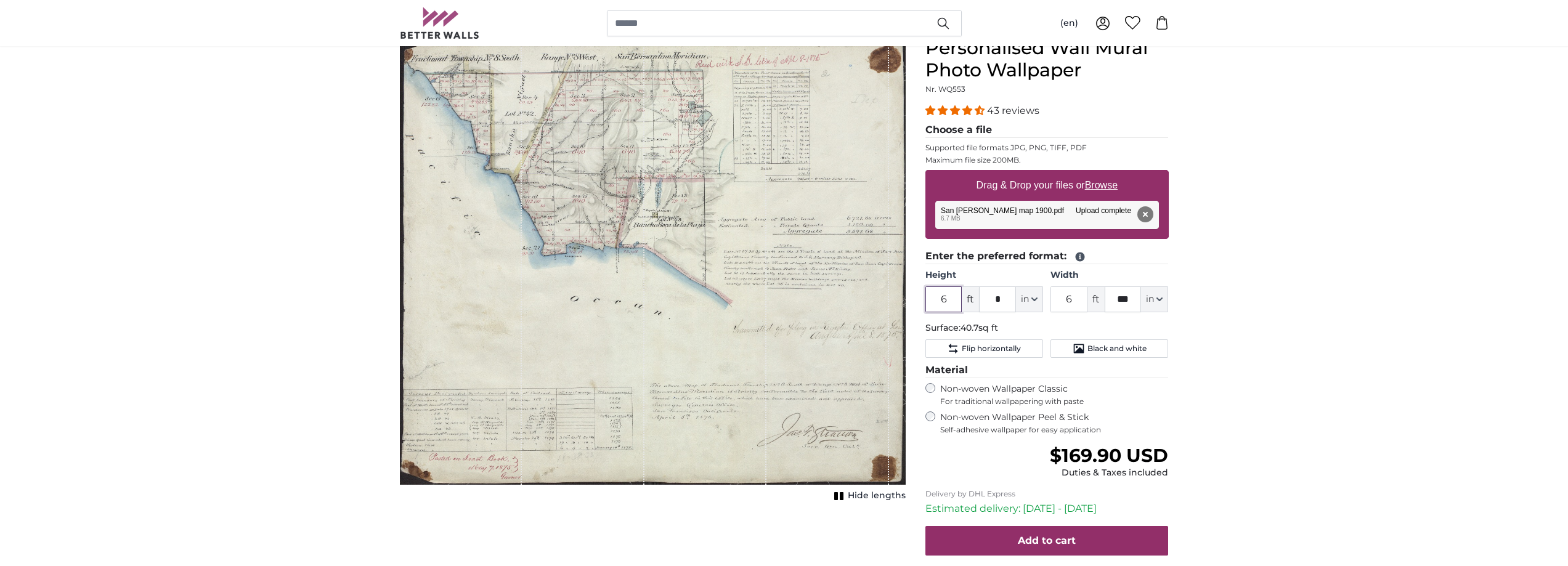
drag, startPoint x: 953, startPoint y: 302, endPoint x: 914, endPoint y: 297, distance: 39.3
click at [914, 297] on product-detail "Cancel Crop image Hide lengths Personalised Wall Mural Photo Wallpaper Nr. WQ55…" at bounding box center [784, 332] width 789 height 629
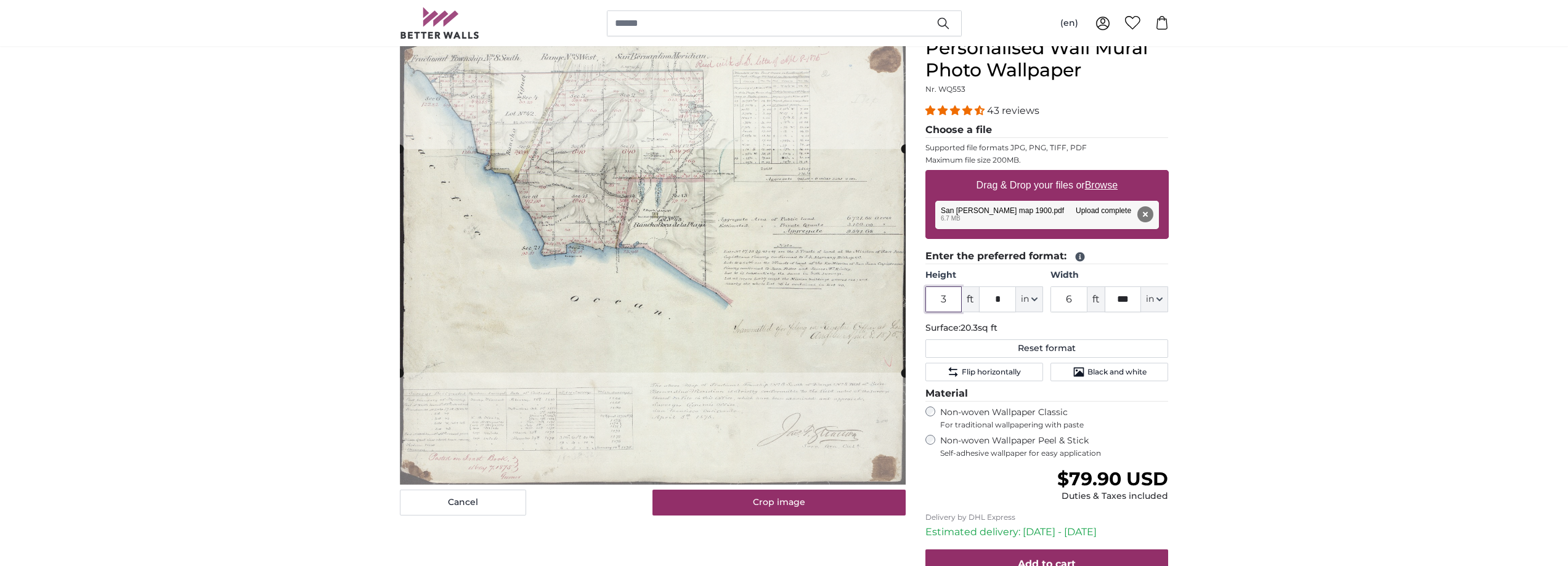
type input "3"
drag, startPoint x: 1075, startPoint y: 298, endPoint x: 1050, endPoint y: 299, distance: 25.0
click at [1049, 298] on div "Height 3 ft * in Centimeter (cm) Inches (inch) Feet (ft. in.) Width 6 ft *** in…" at bounding box center [1047, 291] width 243 height 43
type input "3"
